Goal: Task Accomplishment & Management: Use online tool/utility

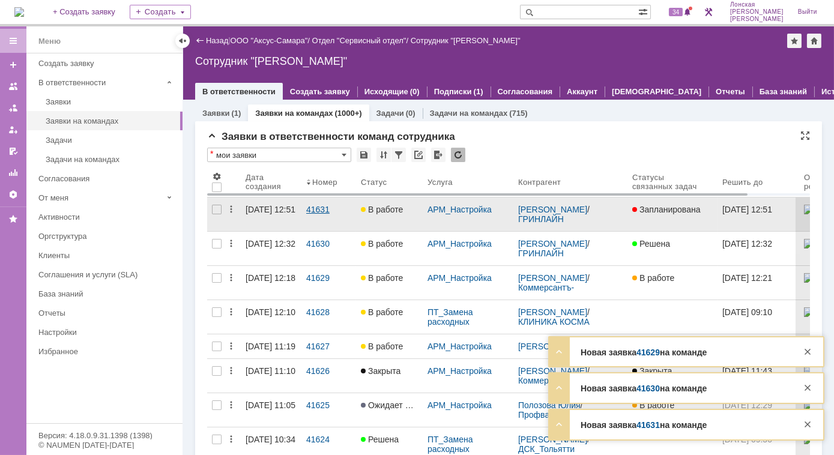
click at [313, 212] on div "41631" at bounding box center [328, 210] width 45 height 10
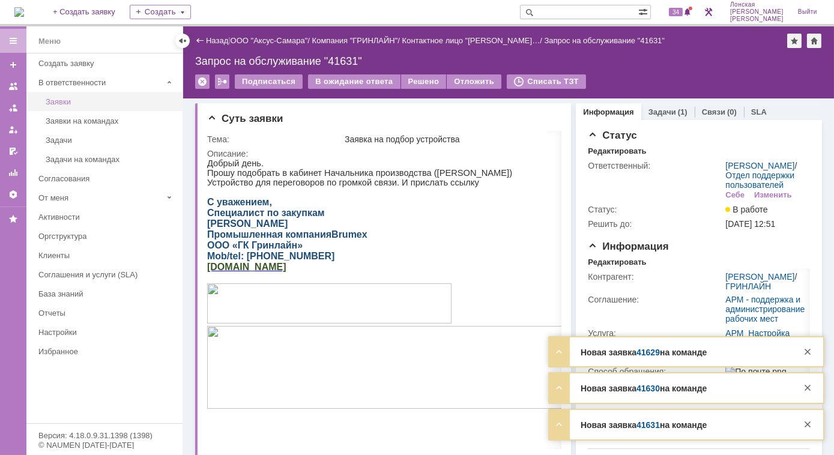
click at [65, 108] on link "Заявки" at bounding box center [110, 101] width 139 height 19
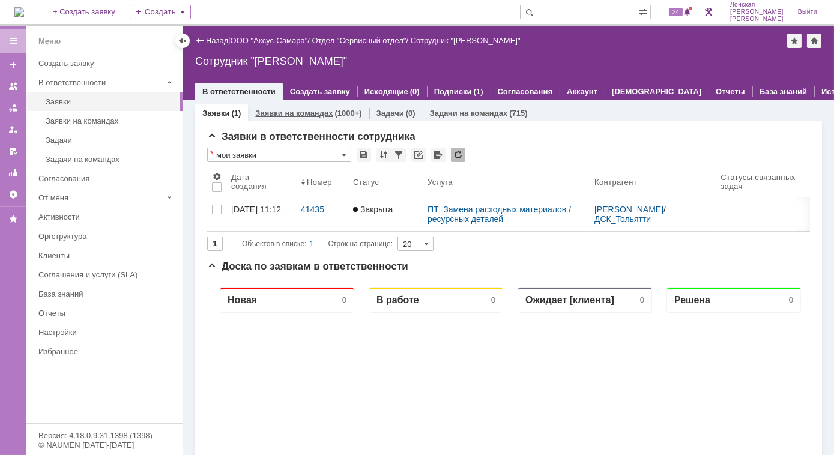
click at [293, 116] on link "Заявки на командах" at bounding box center [293, 113] width 77 height 9
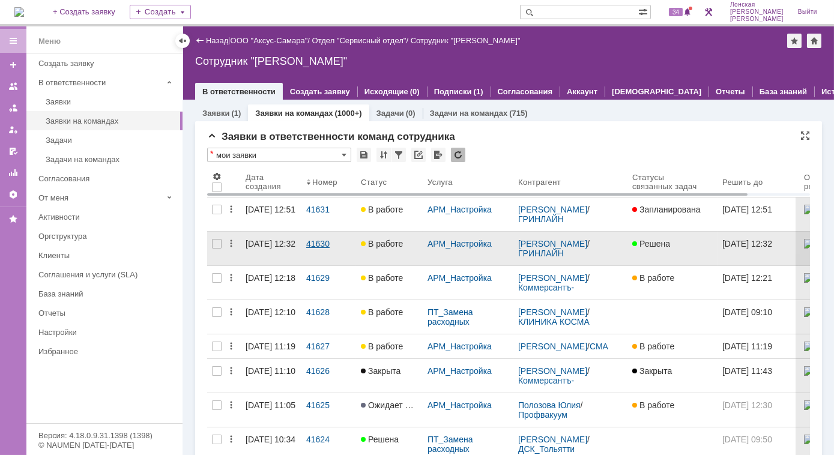
click at [313, 246] on div "41630" at bounding box center [328, 244] width 45 height 10
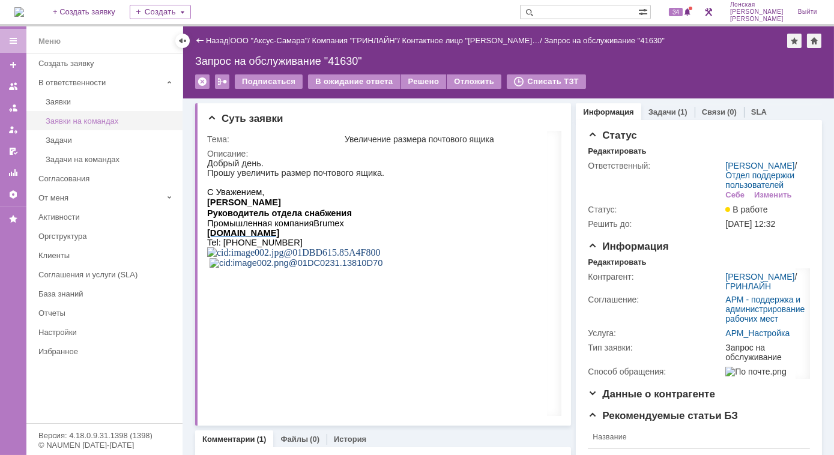
click at [76, 122] on div "Заявки на командах" at bounding box center [111, 120] width 130 height 9
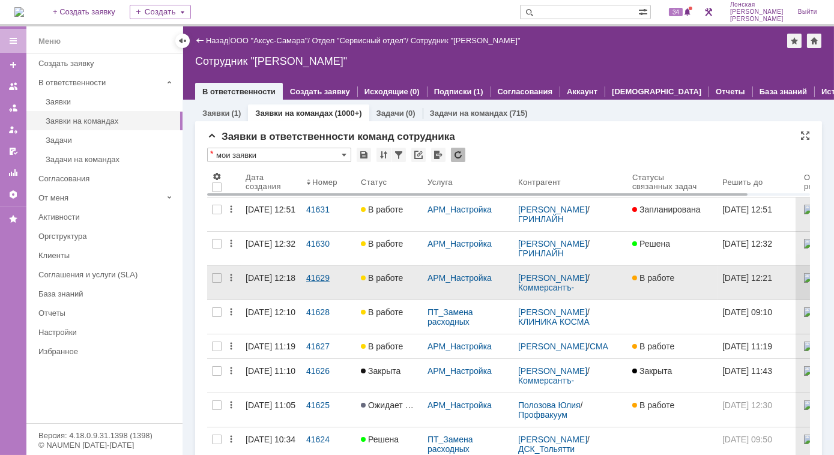
click at [308, 284] on link "41629" at bounding box center [328, 283] width 55 height 34
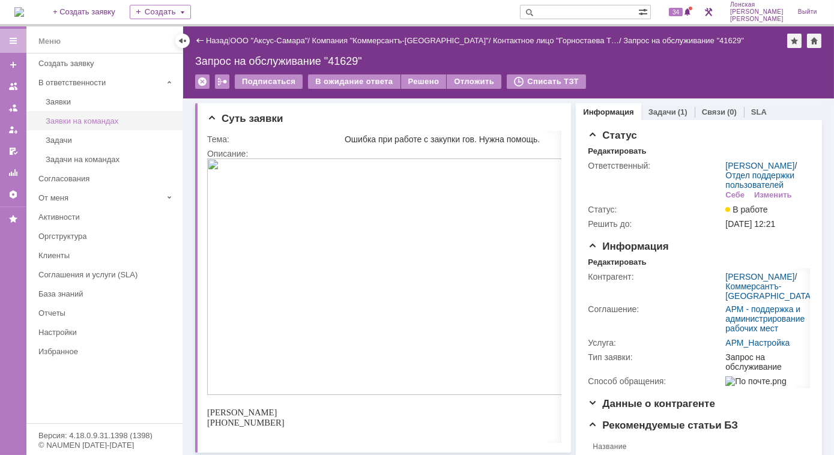
click at [61, 122] on div "Заявки на командах" at bounding box center [111, 120] width 130 height 9
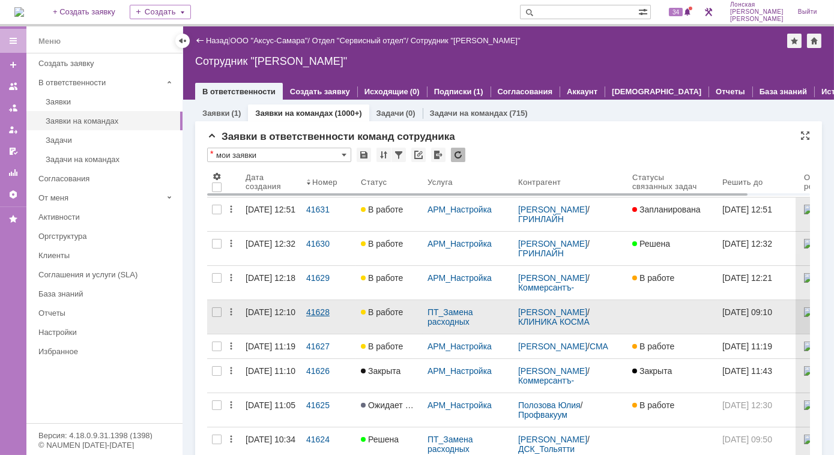
click at [317, 309] on div "41628" at bounding box center [328, 312] width 45 height 10
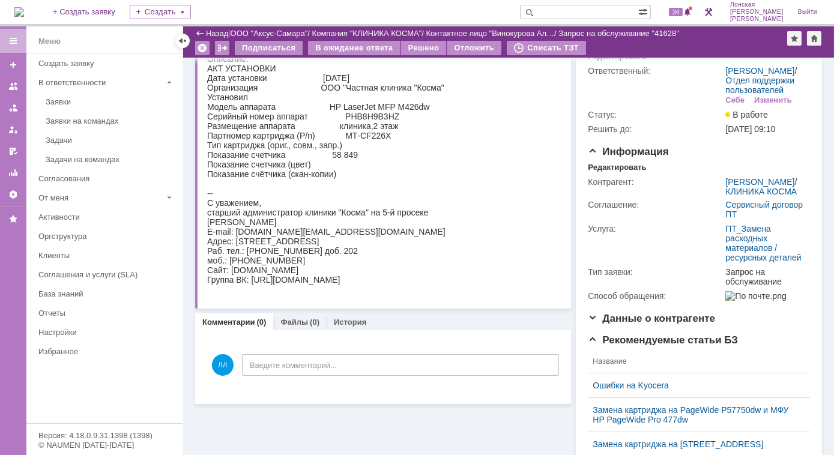
scroll to position [109, 0]
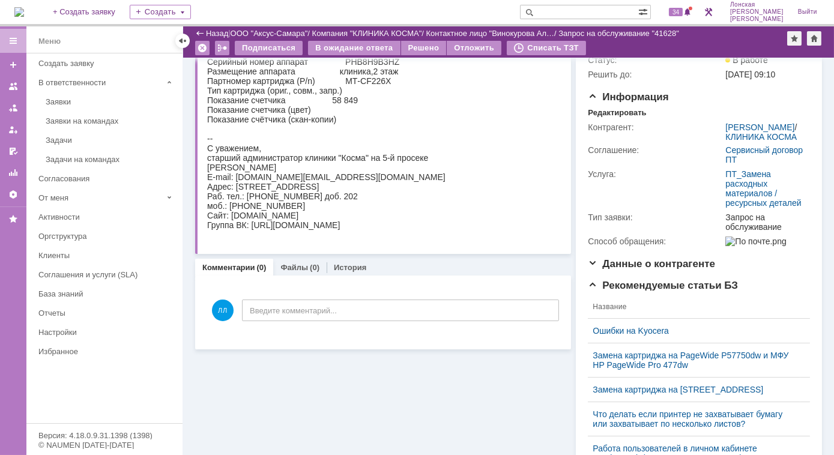
click at [59, 124] on link "Заявки на командах" at bounding box center [110, 121] width 139 height 19
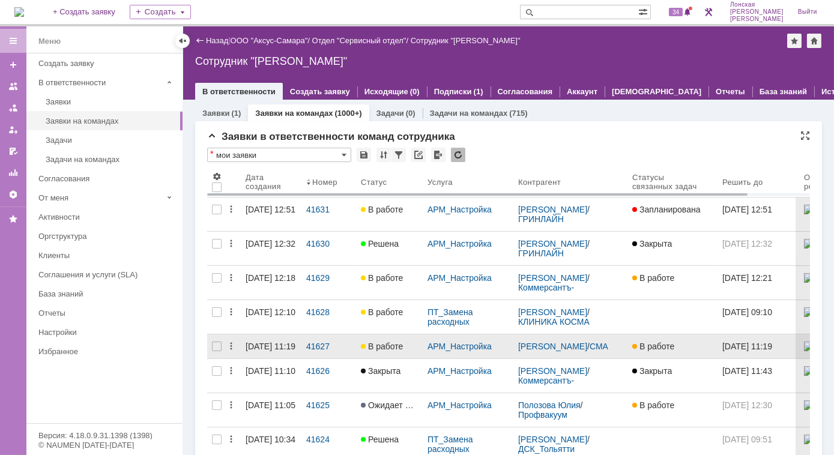
click at [300, 347] on link "[DATE] 11:19" at bounding box center [271, 346] width 61 height 24
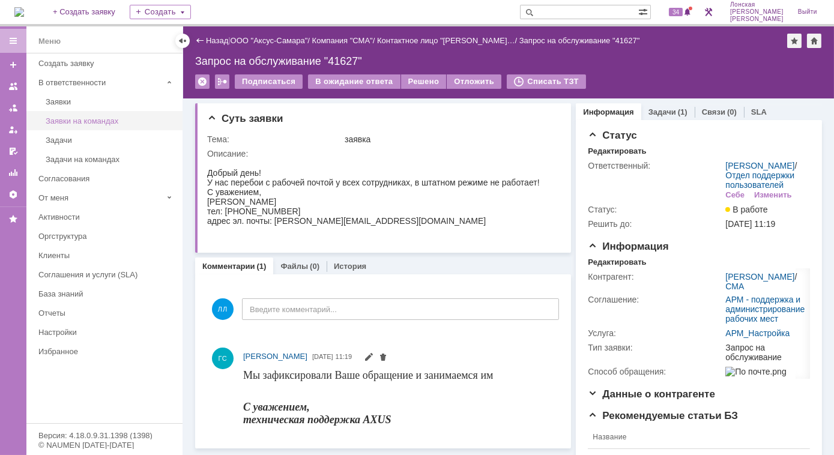
click at [77, 121] on div "Заявки на командах" at bounding box center [111, 120] width 130 height 9
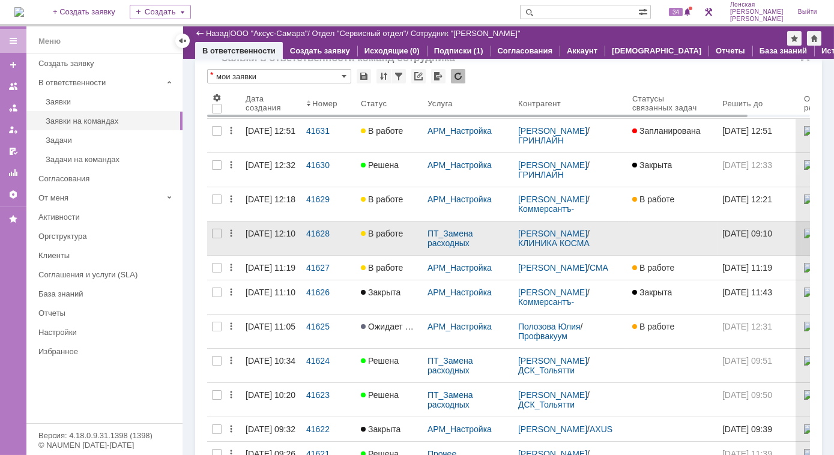
scroll to position [54, 0]
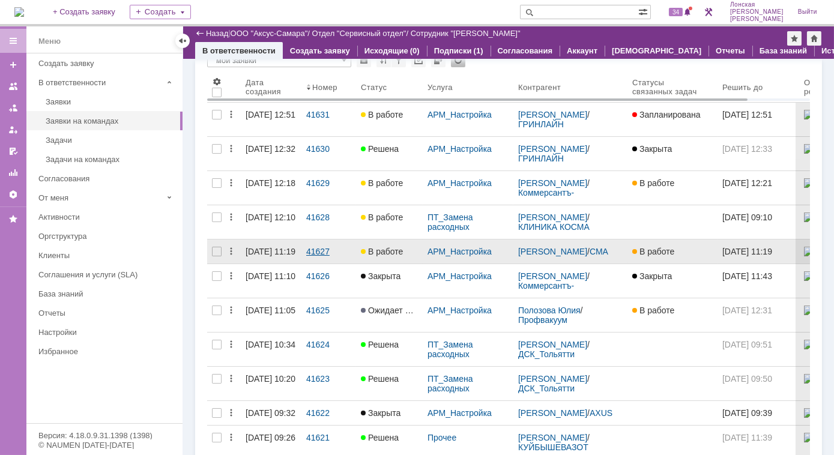
click at [320, 250] on div "41627" at bounding box center [328, 252] width 45 height 10
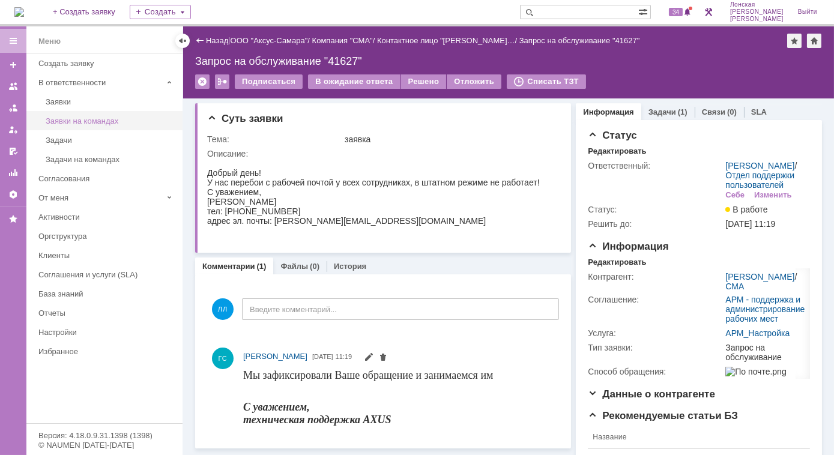
click at [86, 122] on div "Заявки на командах" at bounding box center [111, 120] width 130 height 9
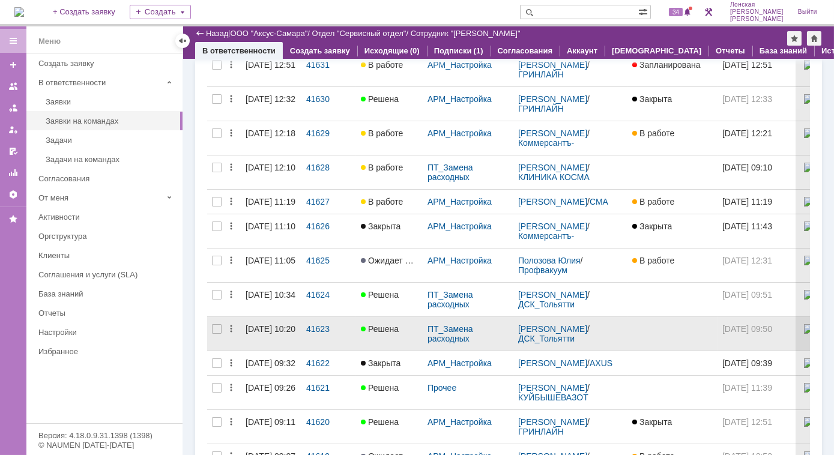
scroll to position [109, 0]
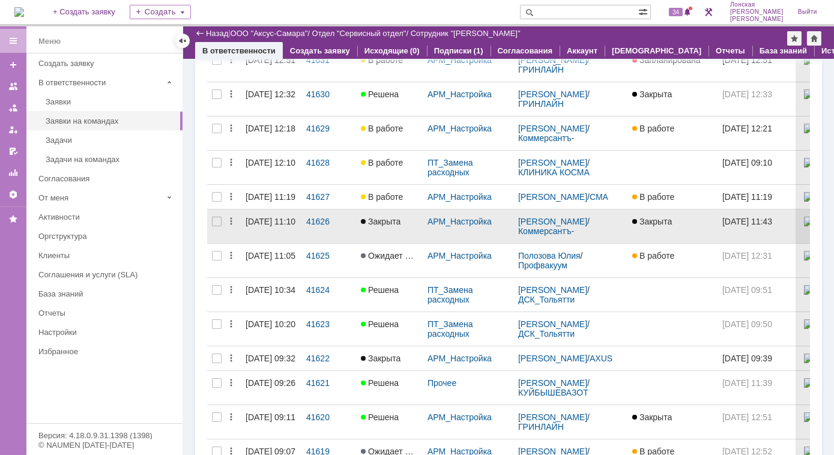
click at [438, 239] on div "АРМ_Настройка" at bounding box center [468, 227] width 91 height 34
click at [312, 226] on div "41626" at bounding box center [328, 222] width 45 height 10
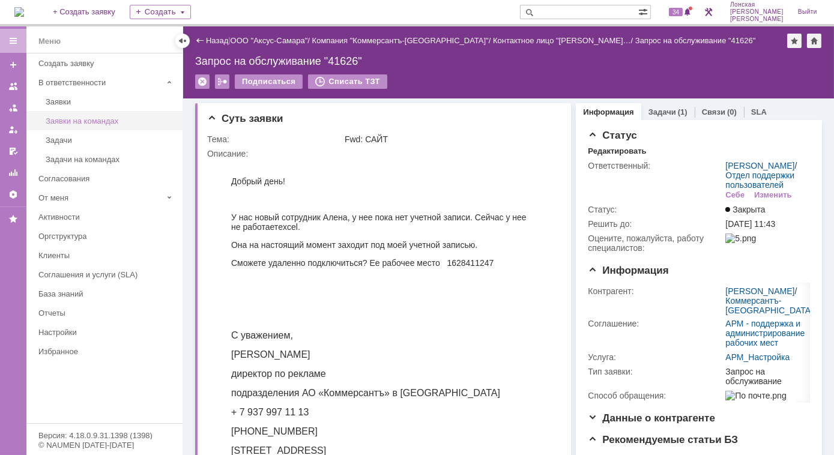
click at [80, 114] on link "Заявки на командах" at bounding box center [110, 121] width 139 height 19
